Goal: Navigation & Orientation: Find specific page/section

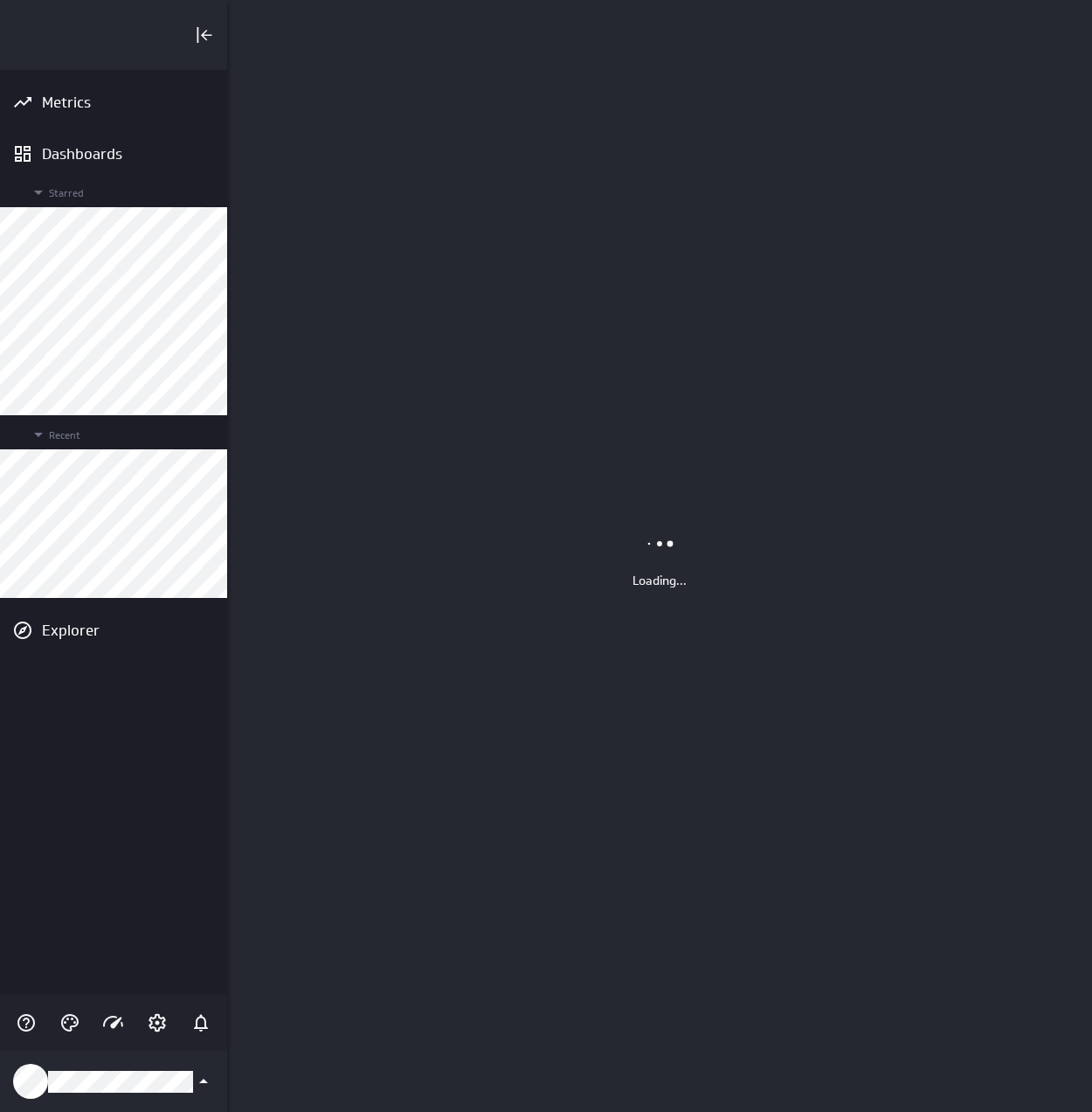
scroll to position [1139, 892]
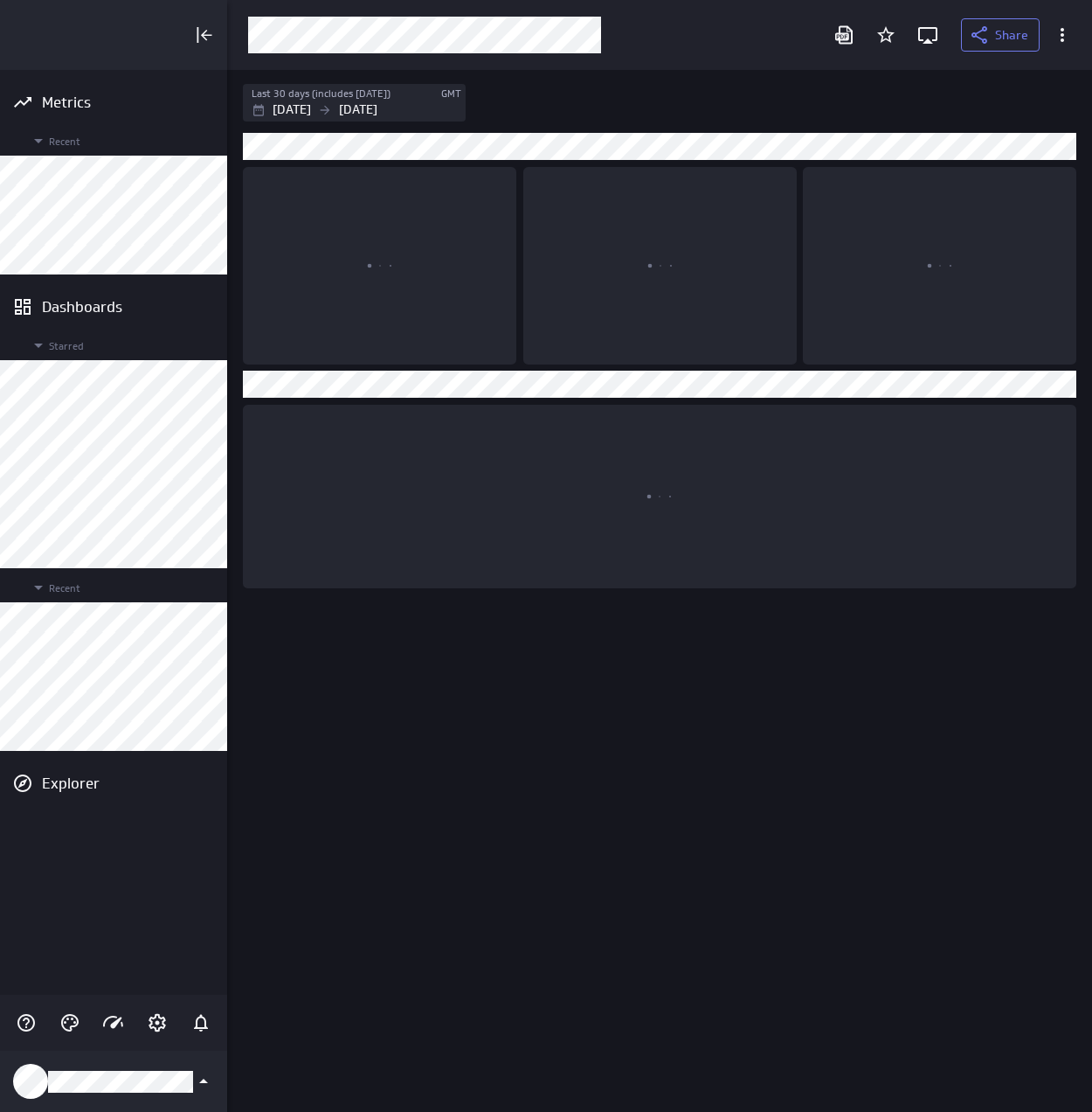
scroll to position [1069, 892]
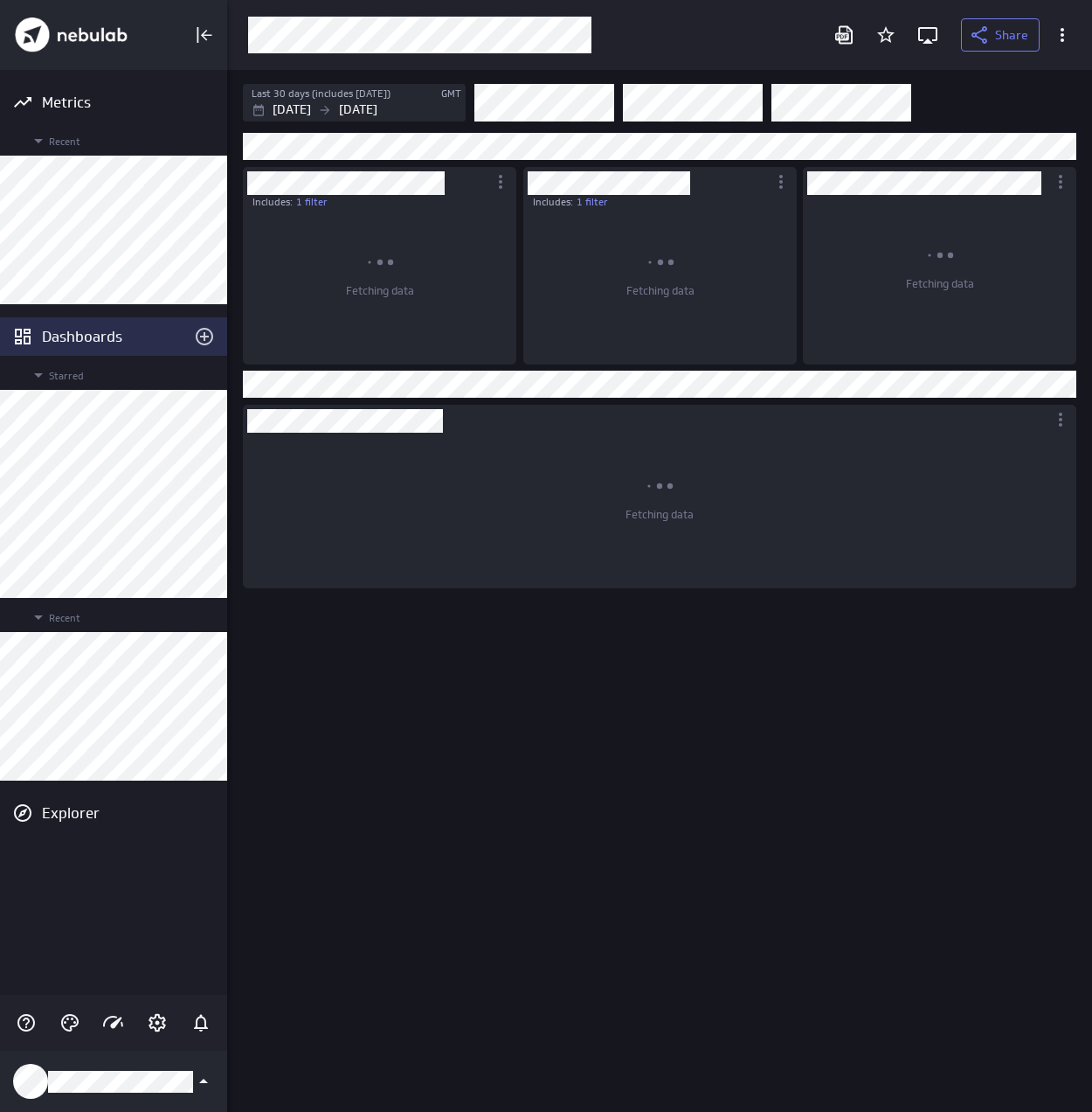
click at [85, 331] on div "Dashboards" at bounding box center [114, 337] width 144 height 20
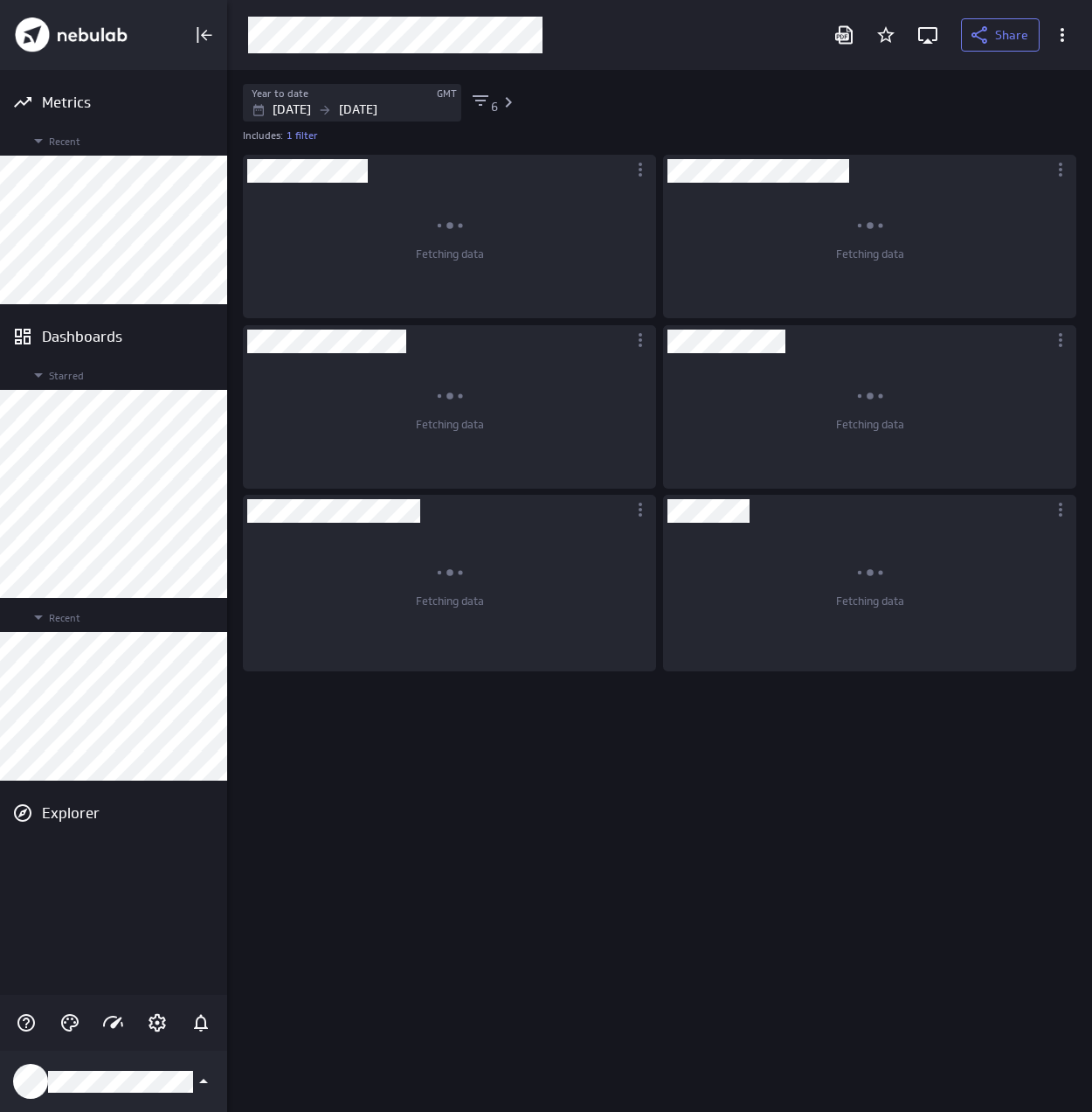
scroll to position [989, 868]
